Goal: Task Accomplishment & Management: Complete application form

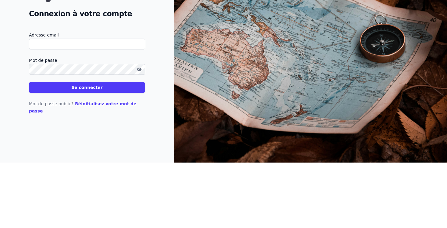
type input "[EMAIL_ADDRESS][DOMAIN_NAME]"
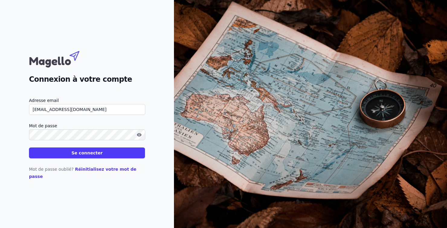
click at [70, 159] on button "Se connecter" at bounding box center [87, 153] width 116 height 11
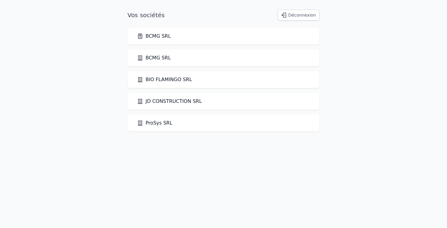
click at [150, 36] on link "BCMG SRL" at bounding box center [154, 36] width 34 height 7
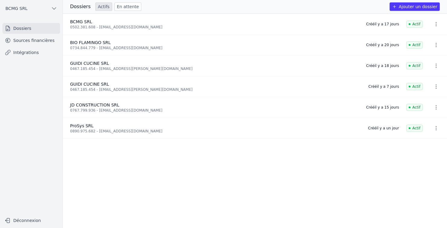
click at [88, 106] on span "JD CONSTRUCTION SRL" at bounding box center [94, 105] width 49 height 5
click at [18, 39] on link "Sources financières" at bounding box center [31, 40] width 58 height 11
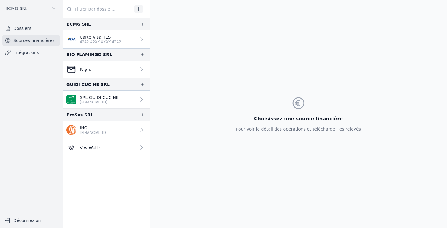
click at [18, 28] on link "Dossiers" at bounding box center [31, 28] width 58 height 11
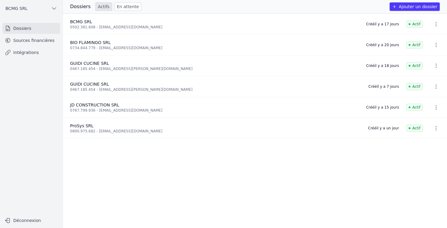
click at [430, 10] on button "Ajouter un dossier" at bounding box center [415, 6] width 50 height 8
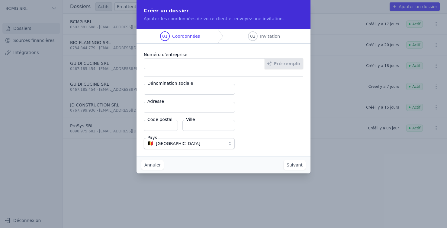
click at [166, 66] on input "Numéro d'entreprise" at bounding box center [204, 63] width 121 height 11
type input "0837.093.271"
click at [294, 63] on button "Pré-remplir" at bounding box center [284, 63] width 39 height 11
type input "OLINOX-CREATIONS SRL"
type input "[STREET_ADDRESS]"
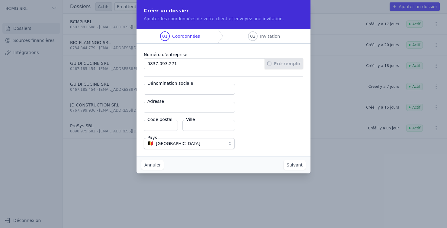
type input "7730"
type input "Estaimpuis"
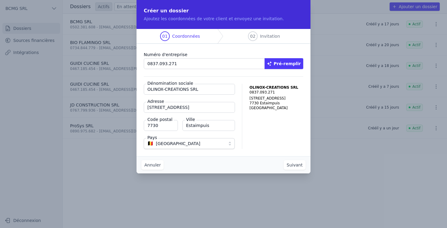
click at [296, 168] on button "Suivant" at bounding box center [295, 165] width 22 height 10
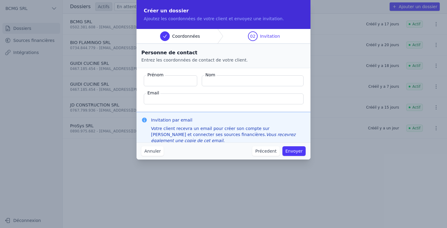
click at [157, 82] on input "Prénom" at bounding box center [170, 81] width 53 height 11
type input "[PERSON_NAME]"
click at [273, 83] on input "Nom" at bounding box center [253, 81] width 102 height 11
type input "Becq"
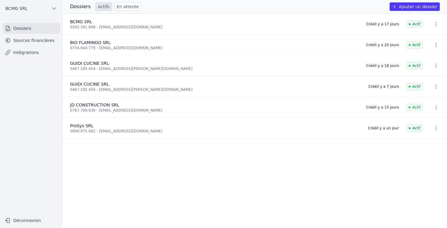
click at [22, 38] on link "Sources financières" at bounding box center [31, 40] width 58 height 11
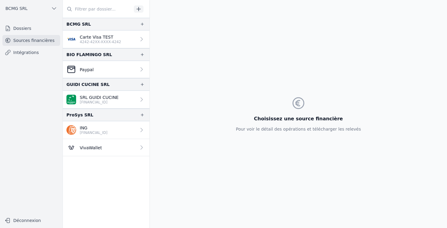
click at [21, 26] on link "Dossiers" at bounding box center [31, 28] width 58 height 11
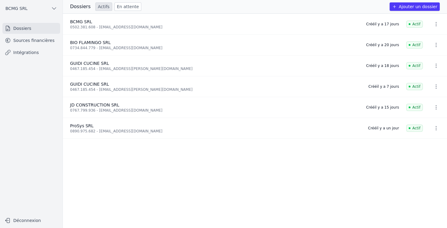
click at [425, 6] on button "Ajouter un dossier" at bounding box center [415, 6] width 50 height 8
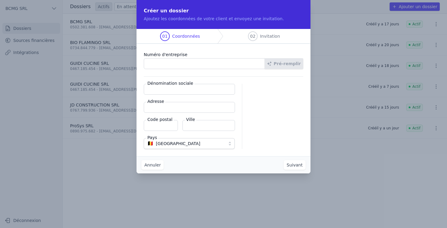
paste input "0837.093.271"
type input "0837.093.271"
click at [284, 67] on button "Pré-remplir" at bounding box center [284, 63] width 39 height 11
type input "OLINOX-CREATIONS SRL"
type input "[STREET_ADDRESS]"
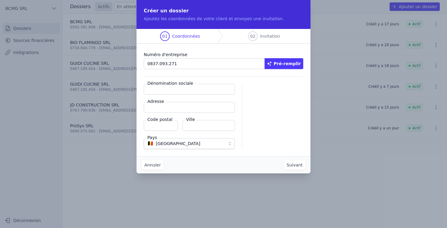
type input "7730"
type input "Estaimpuis"
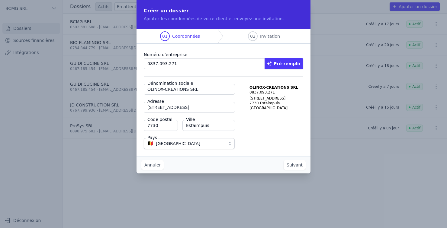
click at [295, 169] on button "Suivant" at bounding box center [295, 165] width 22 height 10
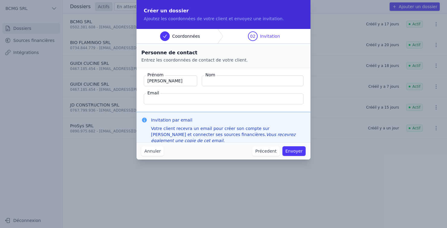
type input "[PERSON_NAME]"
click at [272, 79] on input "Nom" at bounding box center [253, 81] width 102 height 11
type input "[PERSON_NAME]"
click at [153, 99] on input "Email" at bounding box center [224, 99] width 160 height 11
paste input "[EMAIL_ADDRESS][DOMAIN_NAME]"
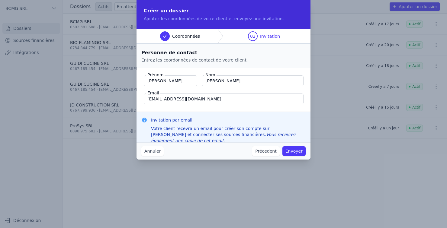
type input "[EMAIL_ADDRESS][DOMAIN_NAME]"
click at [297, 149] on button "Envoyer" at bounding box center [294, 152] width 23 height 10
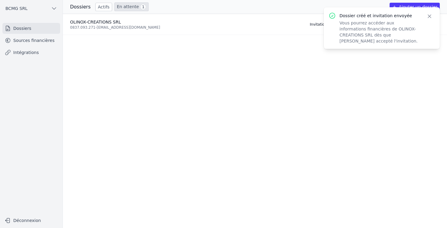
click at [429, 16] on icon "button" at bounding box center [430, 16] width 6 height 6
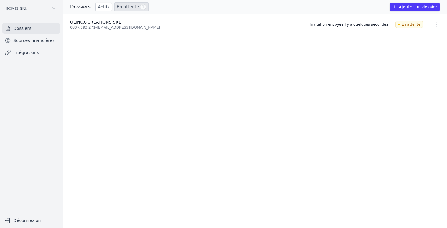
click at [85, 24] on div "OLINOX-CREATIONS SRL" at bounding box center [186, 22] width 233 height 6
click at [433, 23] on icon "button" at bounding box center [436, 24] width 6 height 6
click at [431, 50] on button "Supprimer" at bounding box center [425, 50] width 38 height 12
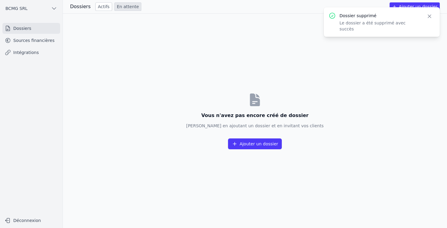
click at [270, 150] on button "Ajouter un dossier" at bounding box center [255, 144] width 54 height 11
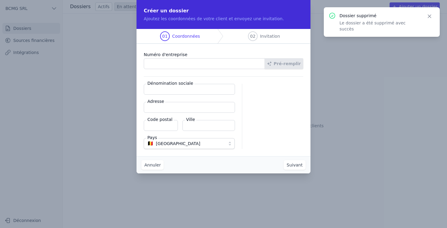
click at [161, 62] on input "Numéro d'entreprise" at bounding box center [204, 63] width 121 height 11
click at [159, 67] on input "Numéro d'entreprise" at bounding box center [204, 63] width 121 height 11
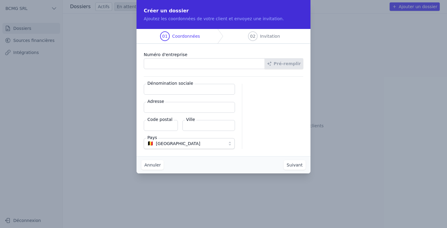
paste input "0837.093.271"
type input "0837.093.271"
click at [293, 63] on button "Pré-remplir" at bounding box center [284, 63] width 39 height 11
type input "OLINOX-CREATIONS SRL"
type input "[STREET_ADDRESS]"
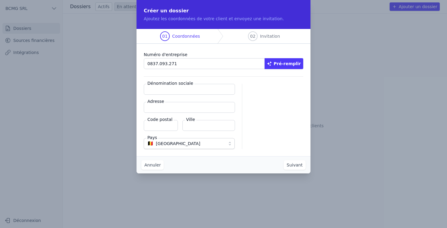
type input "7730"
type input "Estaimpuis"
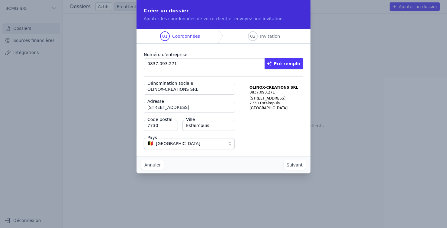
click at [297, 169] on button "Suivant" at bounding box center [295, 165] width 22 height 10
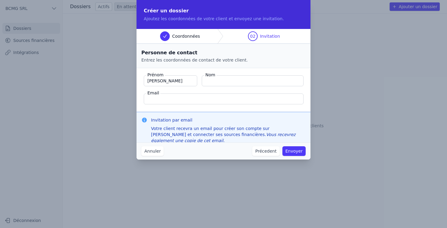
type input "[PERSON_NAME]"
click at [273, 81] on input "Nom" at bounding box center [253, 81] width 102 height 11
type input "[PERSON_NAME]"
click at [153, 102] on input "Email" at bounding box center [224, 99] width 160 height 11
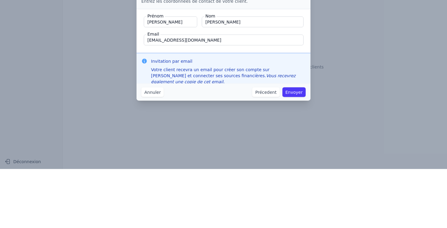
type input "[EMAIL_ADDRESS][DOMAIN_NAME]"
click at [297, 149] on button "Envoyer" at bounding box center [294, 152] width 23 height 10
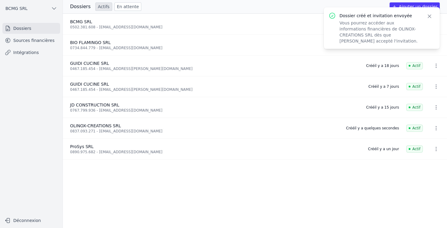
click at [92, 124] on span "OLINOX-CREATIONS SRL" at bounding box center [95, 126] width 51 height 5
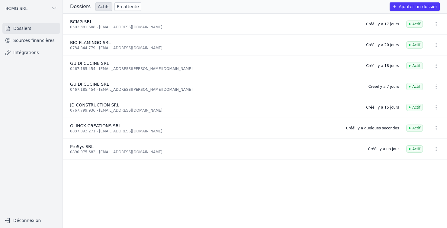
click at [77, 127] on span "OLINOX-CREATIONS SRL" at bounding box center [95, 126] width 51 height 5
click at [21, 40] on link "Sources financières" at bounding box center [31, 40] width 58 height 11
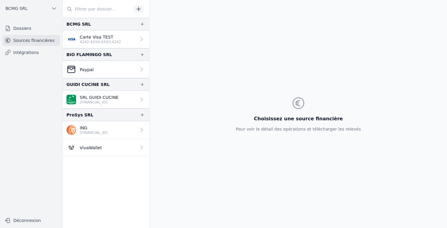
click at [140, 9] on icon "button" at bounding box center [139, 9] width 6 height 6
